Goal: Find specific page/section: Find specific page/section

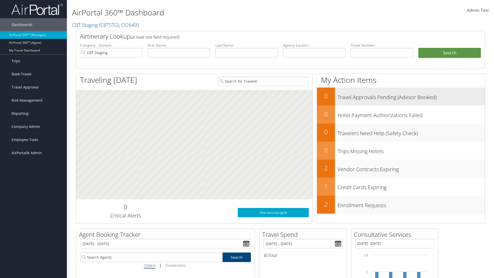
click at [411, 96] on h3 "Travel Approvals Pending (Advisor Booked)" at bounding box center [411, 96] width 147 height 10
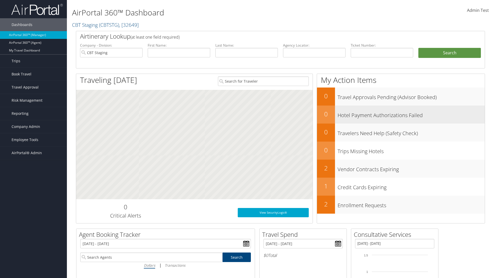
click at [411, 114] on h3 "Hotel Payment Authorizations Failed" at bounding box center [411, 114] width 147 height 10
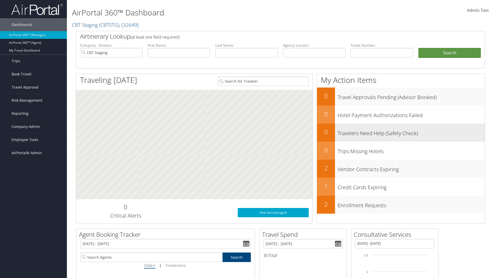
click at [411, 132] on h3 "Travelers Need Help (Safety Check)" at bounding box center [411, 132] width 147 height 10
